Goal: Find specific page/section: Find specific page/section

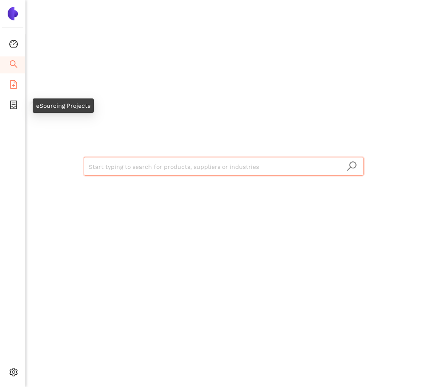
click at [16, 86] on icon "file-add" at bounding box center [13, 84] width 8 height 8
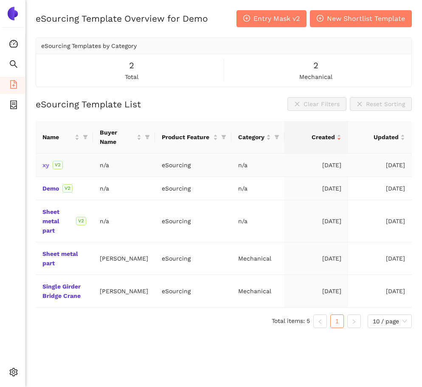
click at [0, 0] on link "xy" at bounding box center [0, 0] width 0 height 0
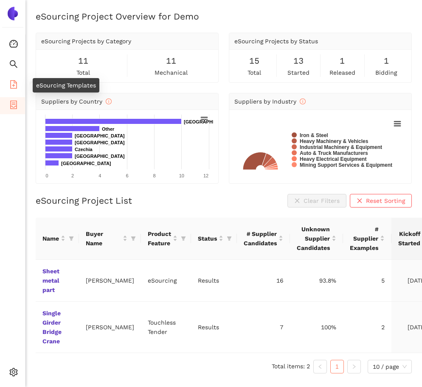
click at [12, 82] on icon "file-add" at bounding box center [13, 84] width 8 height 8
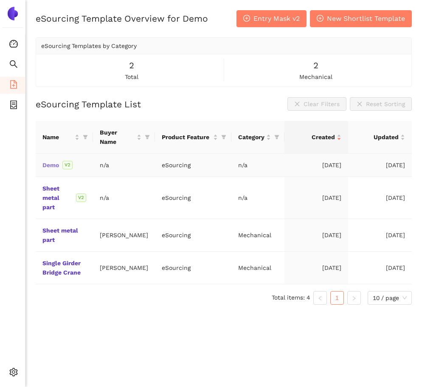
click at [0, 0] on link "Demo" at bounding box center [0, 0] width 0 height 0
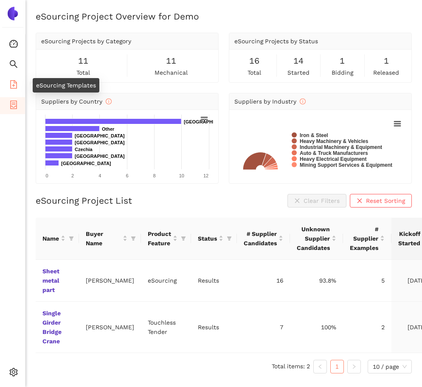
click at [15, 90] on span "file-add" at bounding box center [13, 85] width 8 height 17
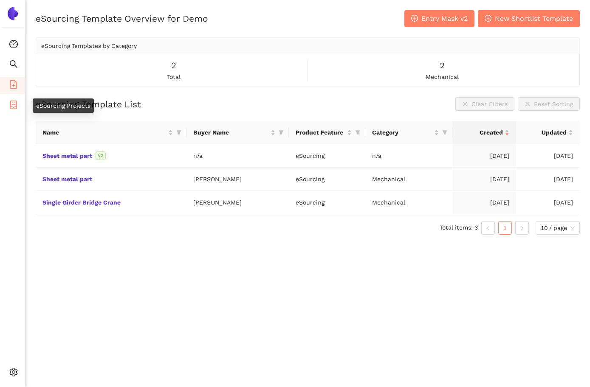
click at [23, 102] on span "eSourcing Projects" at bounding box center [49, 105] width 54 height 17
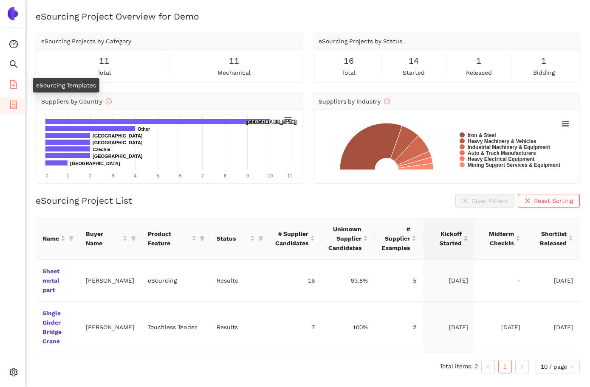
click at [17, 90] on span "file-add" at bounding box center [13, 85] width 8 height 17
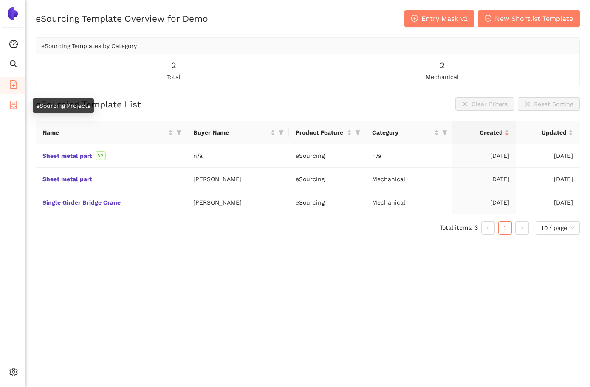
click at [15, 103] on icon "container" at bounding box center [13, 105] width 8 height 8
